Goal: Task Accomplishment & Management: Manage account settings

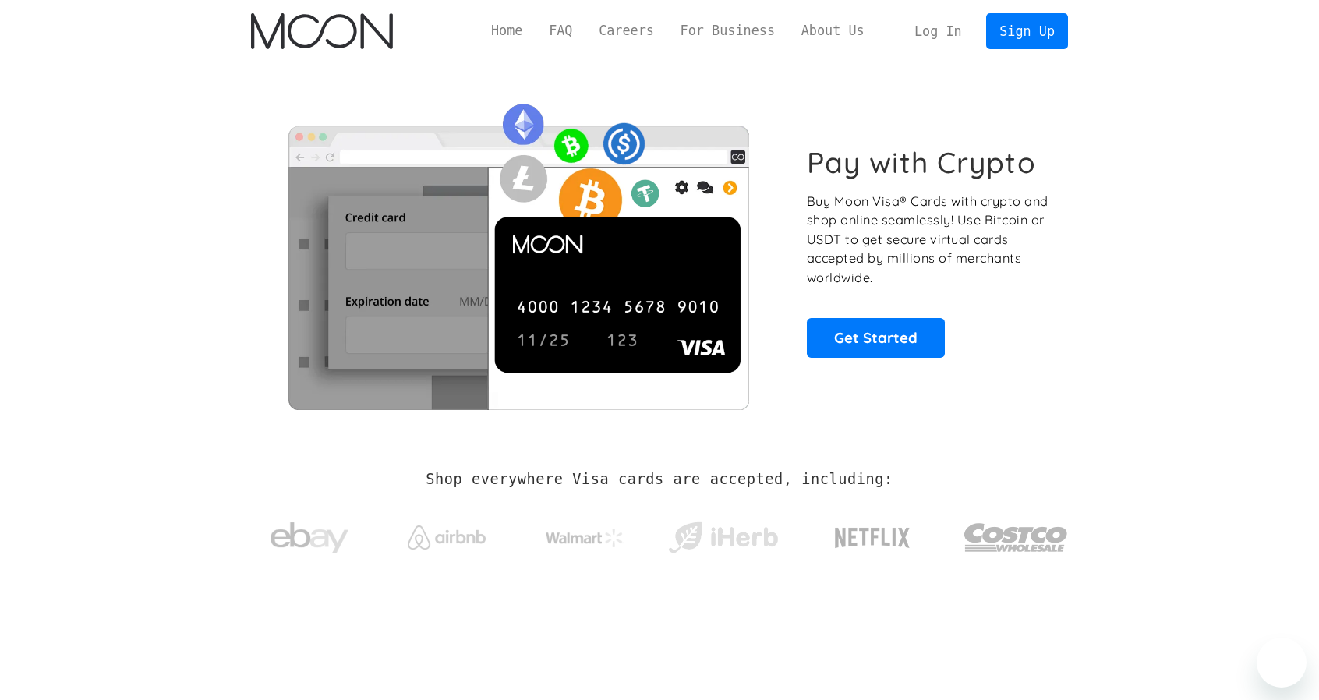
click at [930, 26] on link "Log In" at bounding box center [937, 31] width 73 height 34
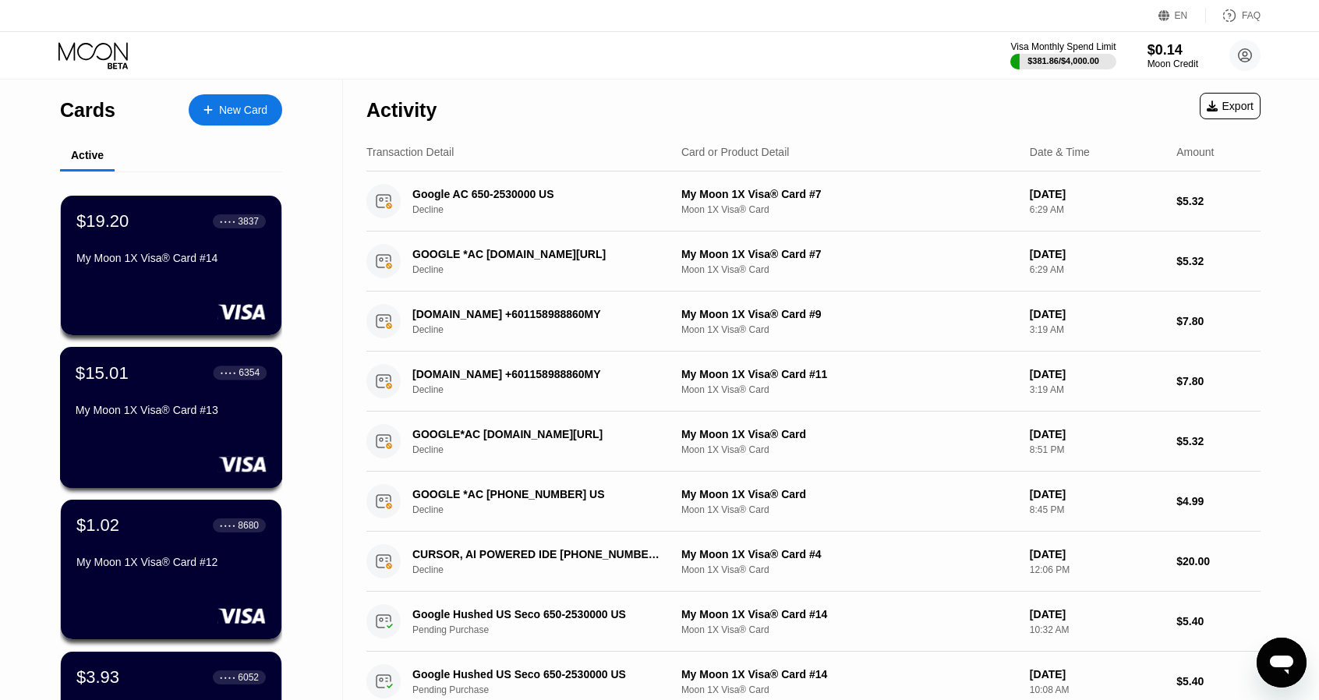
click at [193, 411] on div "My Moon 1X Visa® Card #13" at bounding box center [171, 410] width 191 height 12
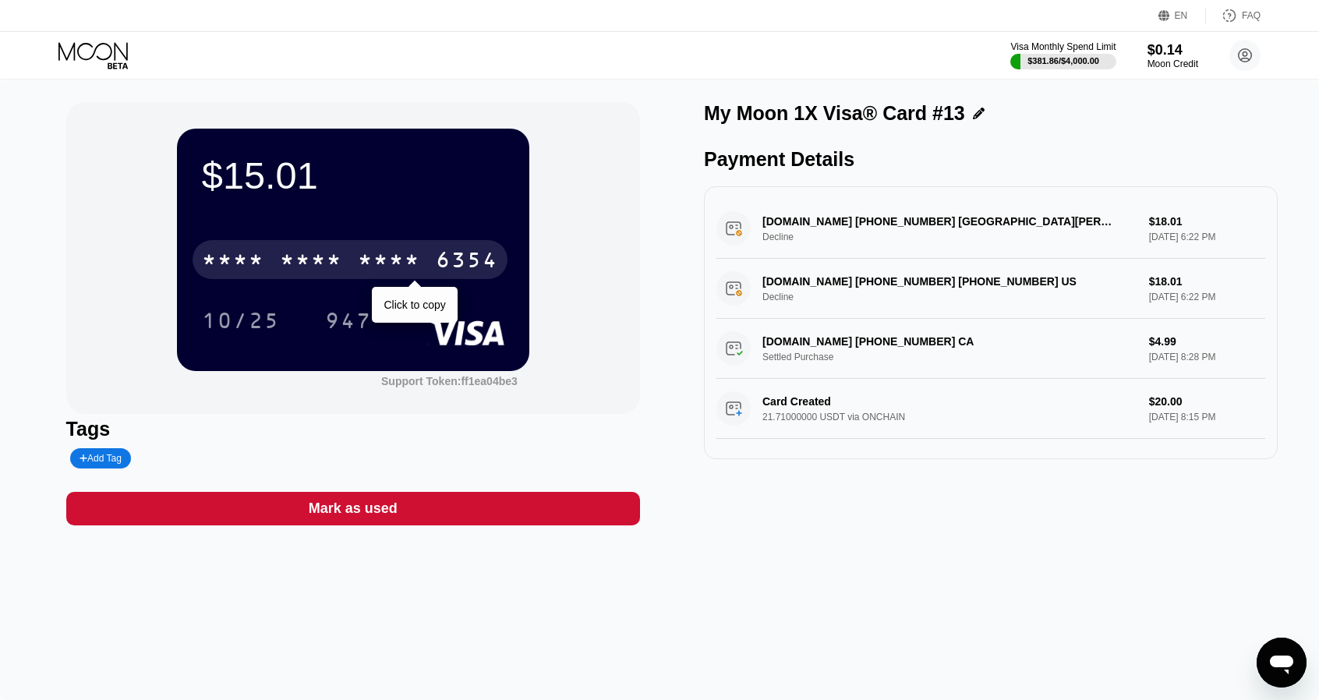
click at [313, 274] on div "* * * *" at bounding box center [311, 261] width 62 height 25
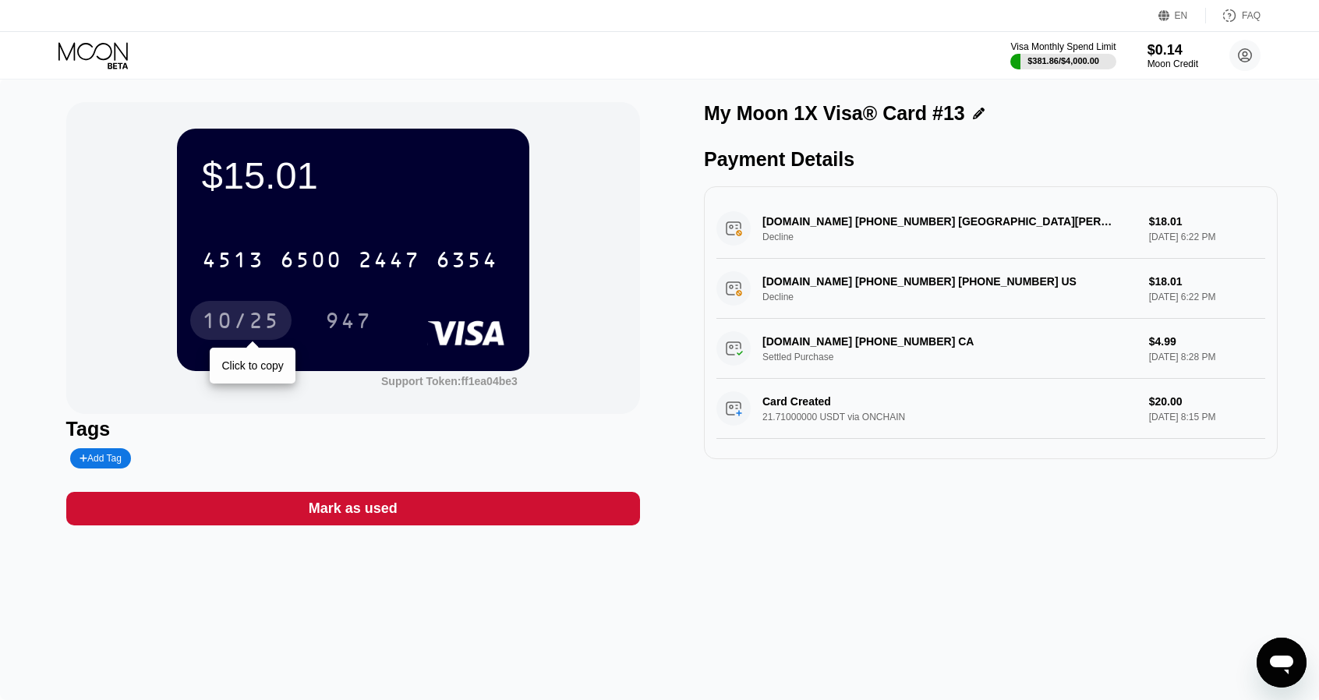
click at [225, 329] on div "10/25" at bounding box center [241, 322] width 78 height 25
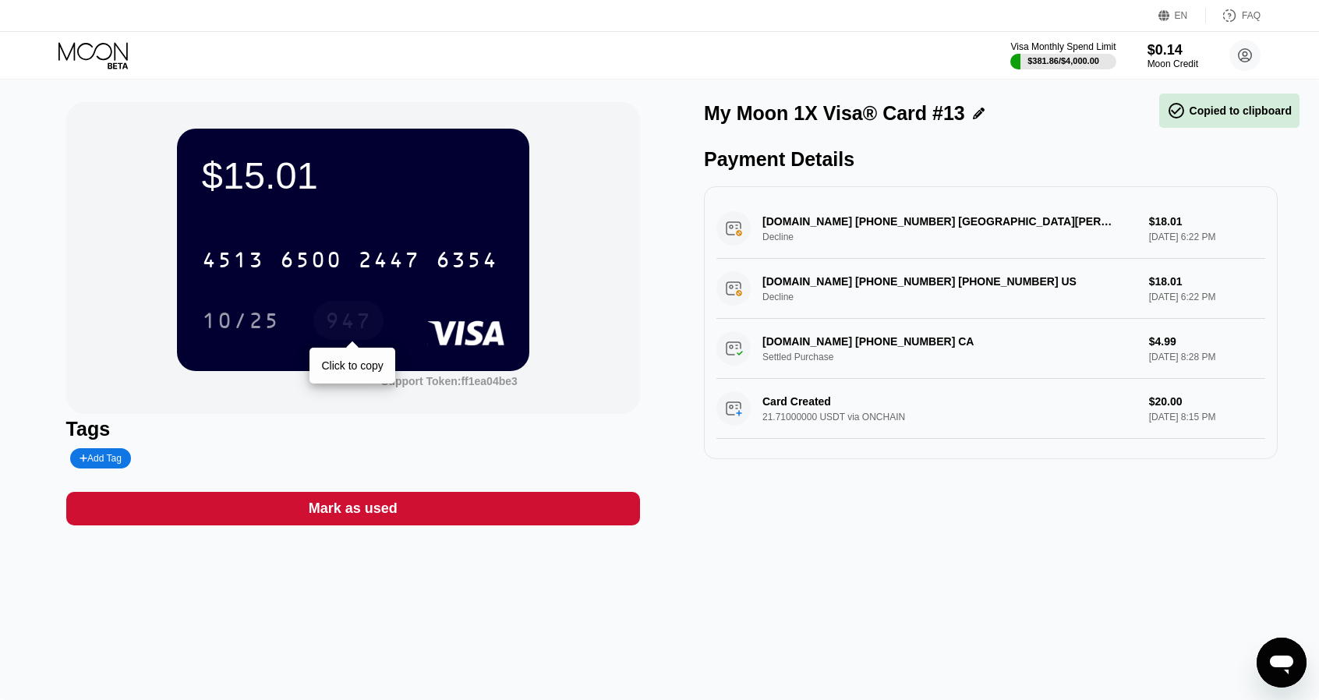
click at [331, 317] on div "947" at bounding box center [348, 322] width 47 height 25
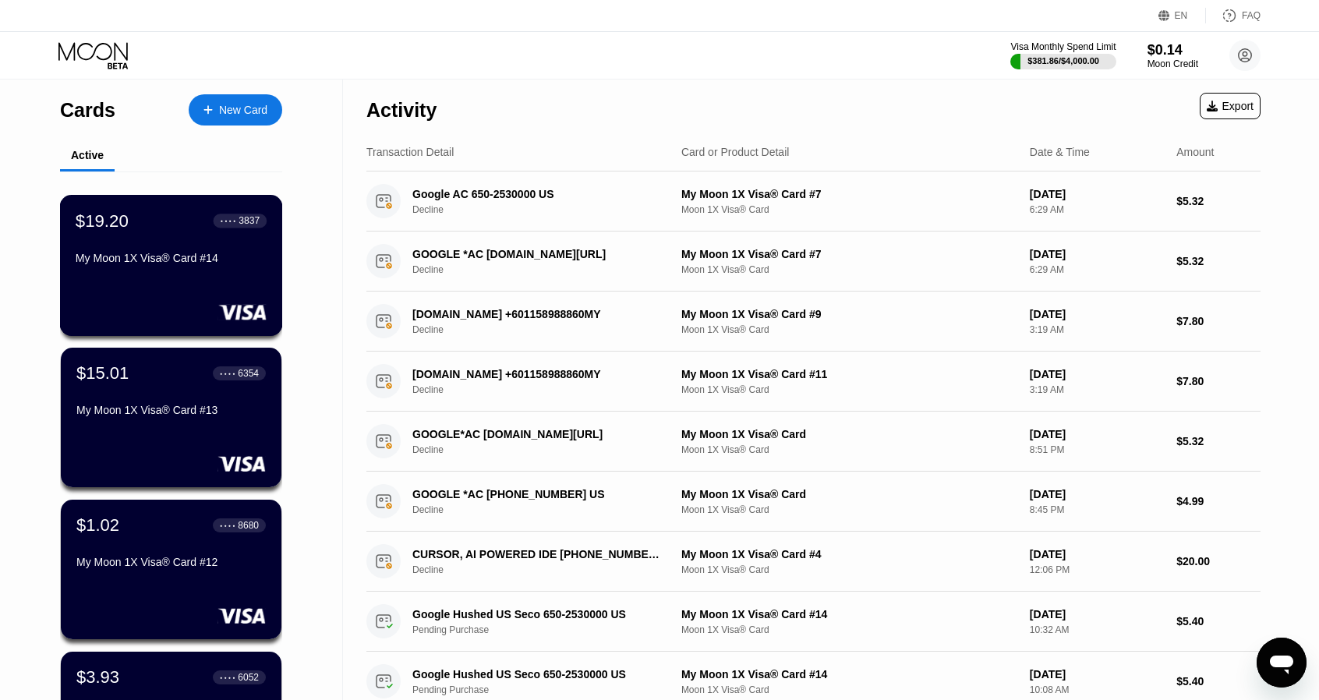
click at [169, 250] on div "$19.20 ● ● ● ● 3837 My Moon 1X Visa® Card #14" at bounding box center [171, 240] width 191 height 60
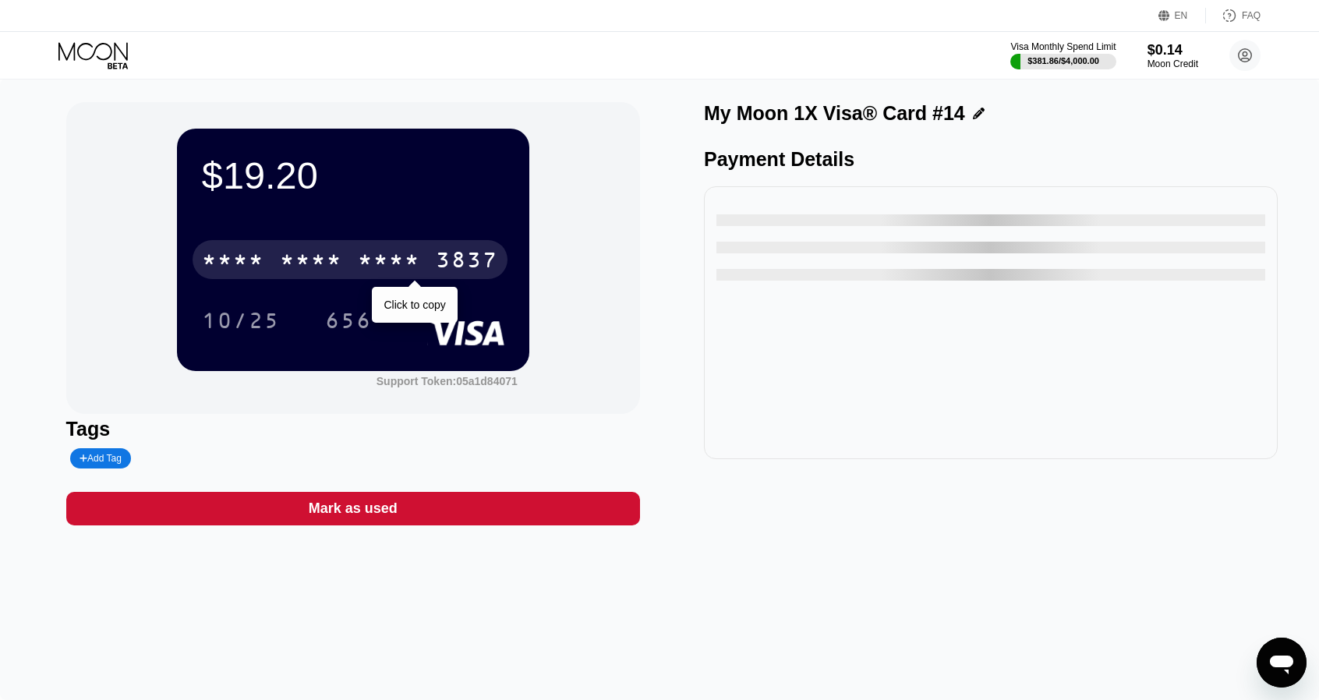
click at [405, 255] on div "* * * *" at bounding box center [389, 261] width 62 height 25
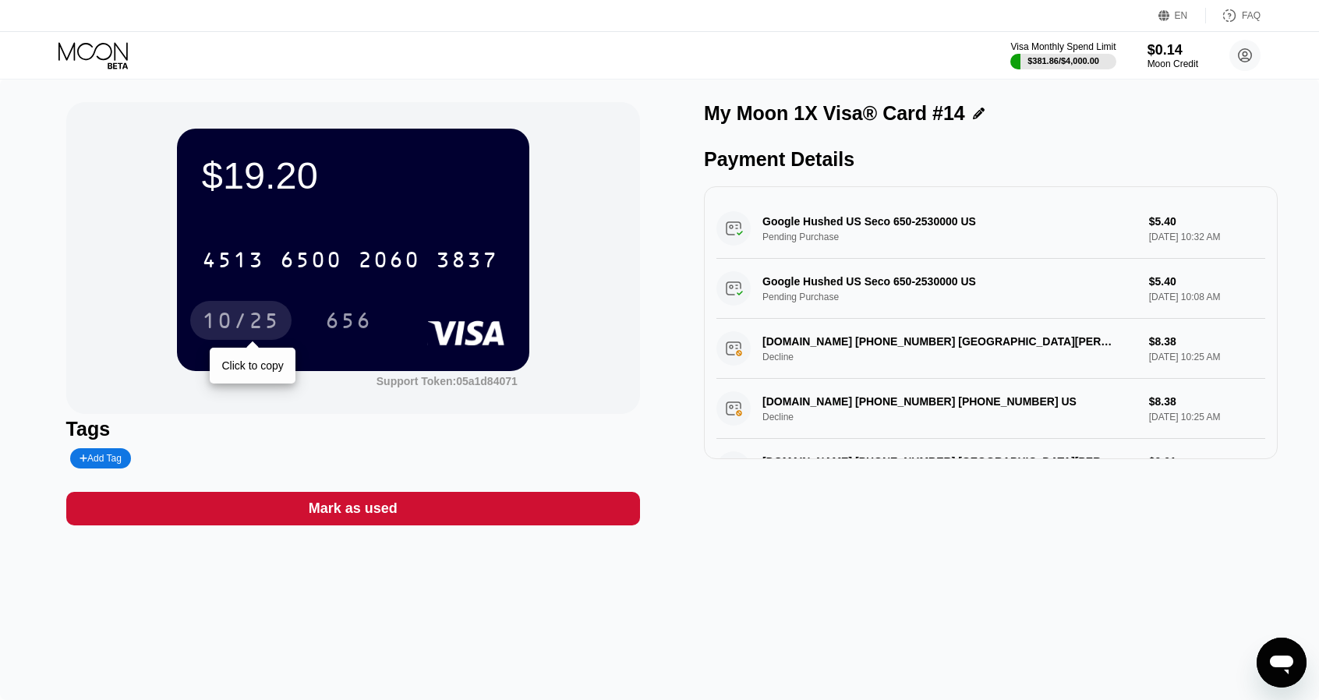
click at [271, 324] on div "10/25" at bounding box center [241, 322] width 78 height 25
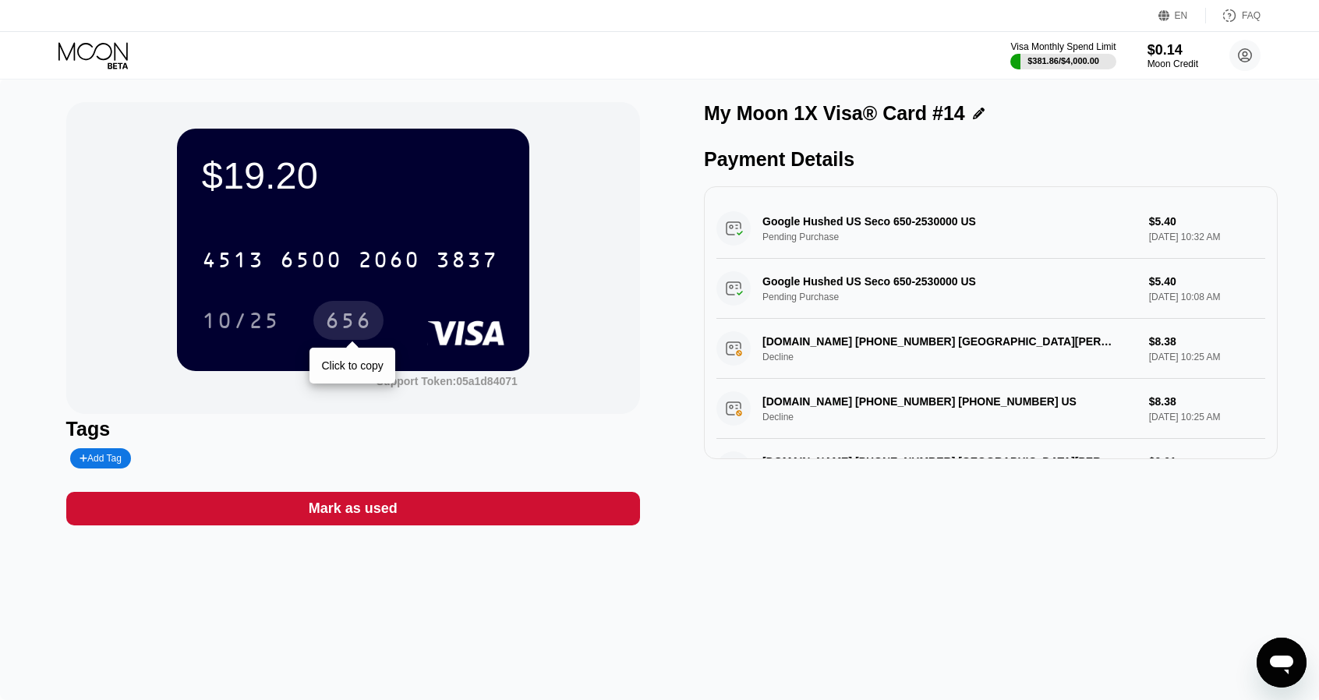
click at [326, 328] on div "656" at bounding box center [348, 322] width 47 height 25
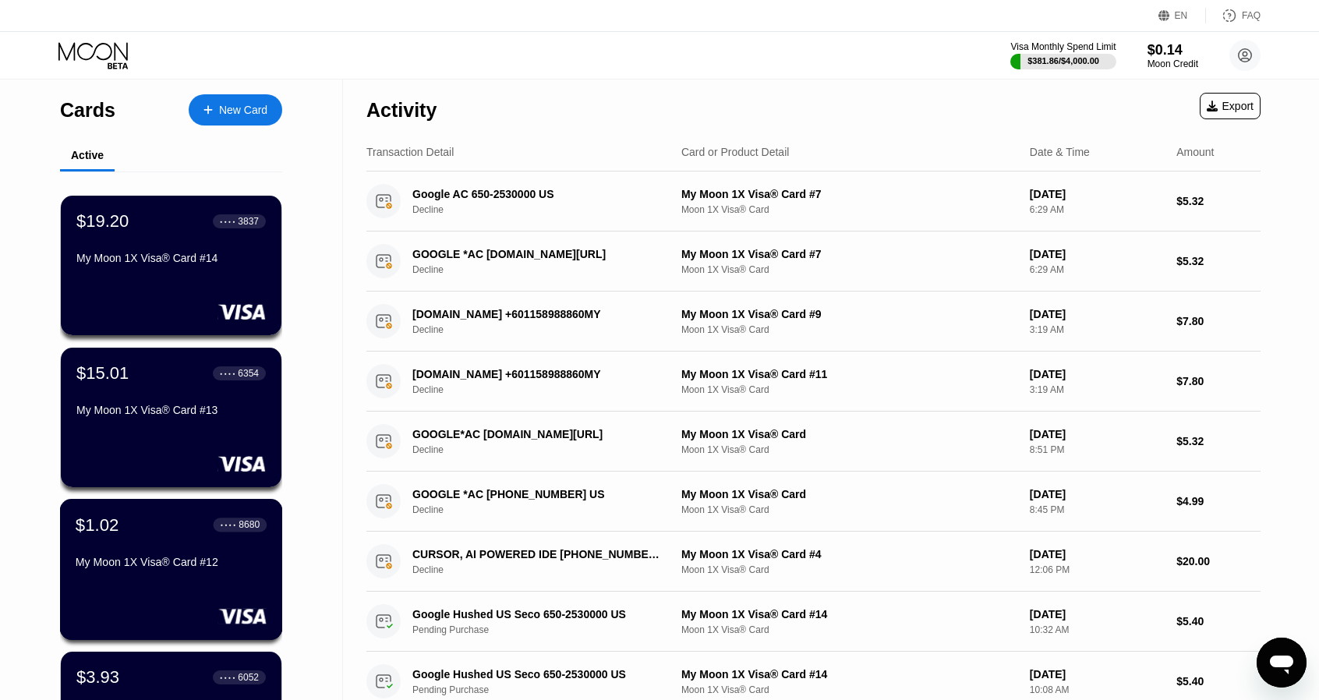
click at [193, 557] on div "$1.02 ● ● ● ● 8680 My Moon 1X Visa® Card #12" at bounding box center [171, 545] width 191 height 60
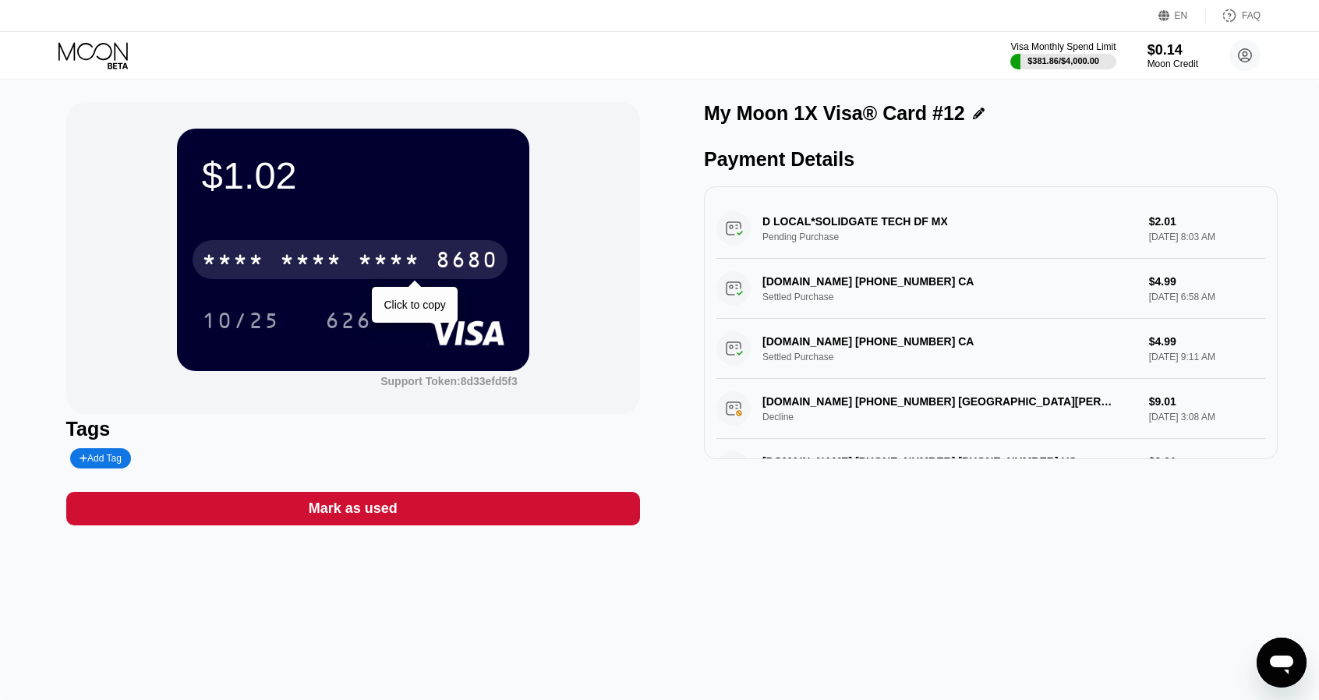
click at [349, 270] on div "* * * * * * * * * * * * 8680" at bounding box center [350, 259] width 315 height 39
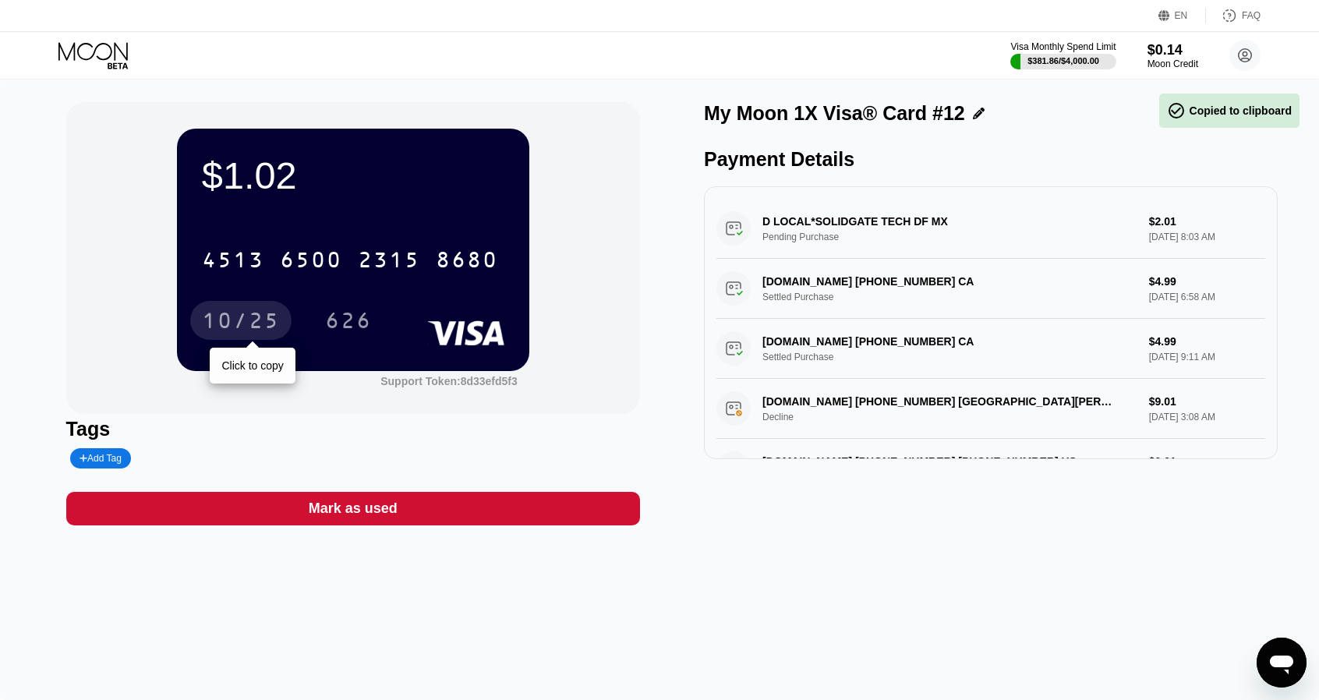
click at [249, 326] on div "10/25" at bounding box center [241, 322] width 78 height 25
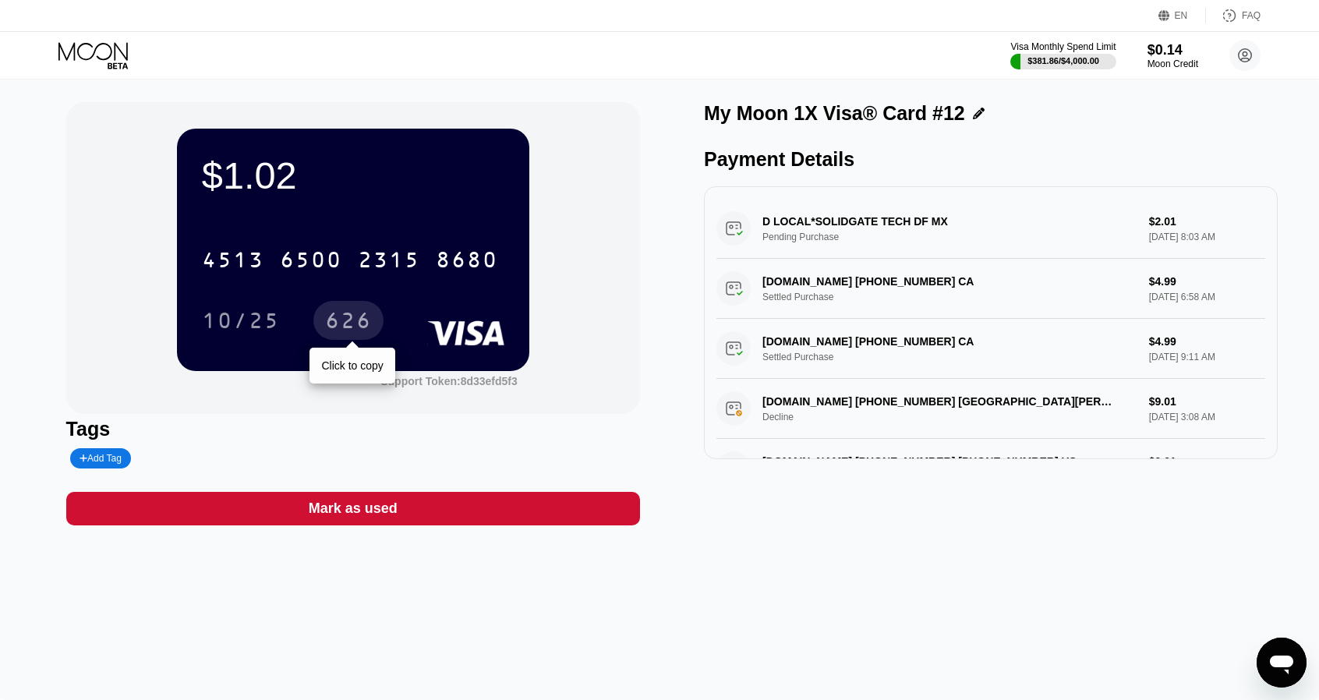
click at [340, 331] on div "626" at bounding box center [348, 322] width 47 height 25
